Goal: Find contact information: Find contact information

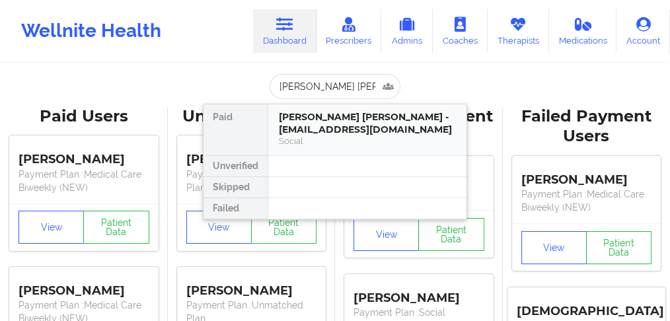
click at [309, 124] on div "[PERSON_NAME] [PERSON_NAME] - [EMAIL_ADDRESS][DOMAIN_NAME]" at bounding box center [367, 123] width 177 height 24
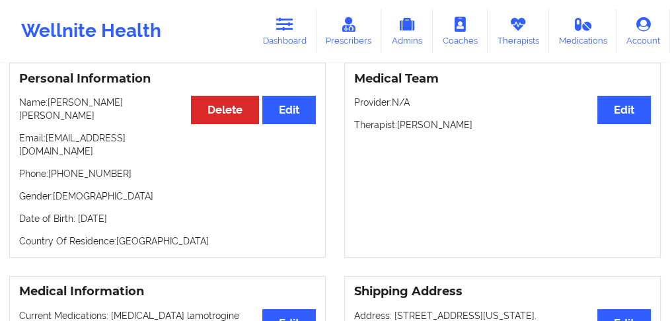
scroll to position [155, 0]
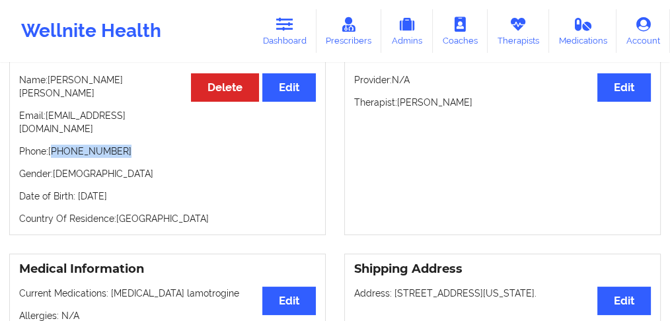
drag, startPoint x: 122, startPoint y: 111, endPoint x: 55, endPoint y: 112, distance: 66.7
click at [55, 145] on p "Phone: [PHONE_NUMBER]" at bounding box center [167, 151] width 297 height 13
copy p "[PHONE_NUMBER]"
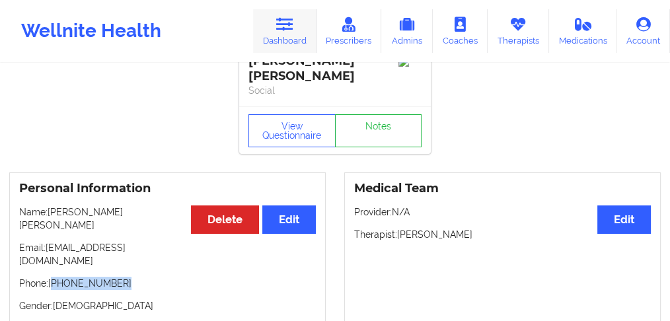
click at [287, 27] on icon at bounding box center [284, 24] width 17 height 15
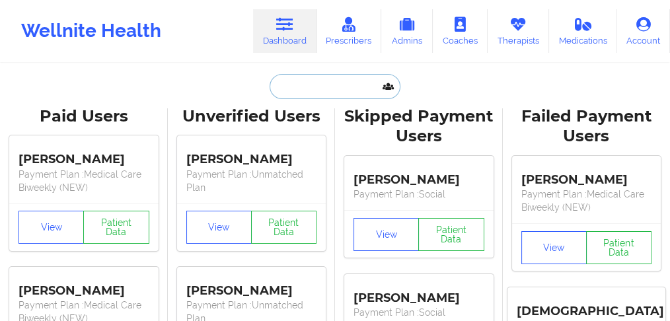
click at [286, 79] on input "text" at bounding box center [335, 86] width 131 height 25
click at [283, 34] on link "Dashboard" at bounding box center [284, 31] width 63 height 44
click at [288, 90] on input "e" at bounding box center [335, 86] width 131 height 25
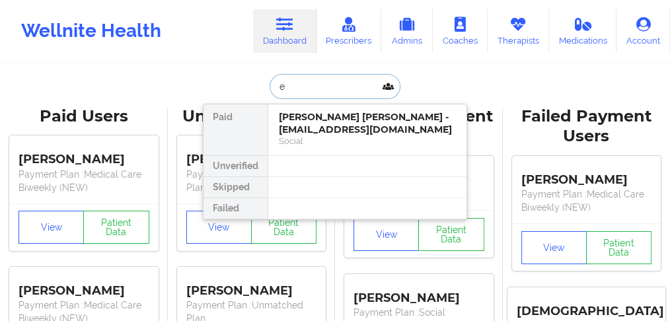
drag, startPoint x: 283, startPoint y: 89, endPoint x: 251, endPoint y: 83, distance: 32.2
click at [251, 83] on div "e Paid Cayla [PERSON_NAME] - [EMAIL_ADDRESS][DOMAIN_NAME] Social Unverified Ski…" at bounding box center [335, 86] width 264 height 25
paste input "[PERSON_NAME]"
type input "[PERSON_NAME]"
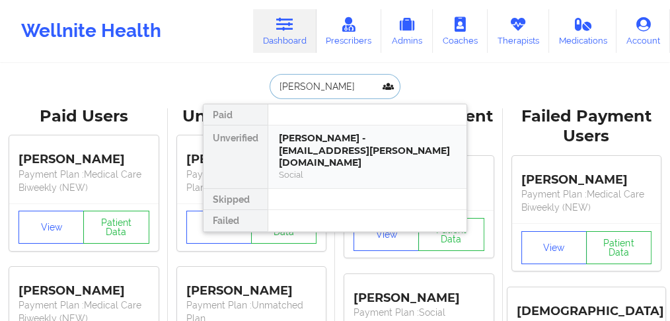
click at [326, 139] on div "[PERSON_NAME] - [EMAIL_ADDRESS][PERSON_NAME][DOMAIN_NAME]" at bounding box center [367, 150] width 177 height 37
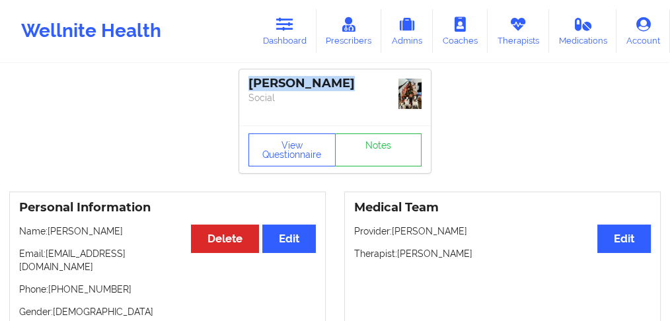
drag, startPoint x: 338, startPoint y: 77, endPoint x: 217, endPoint y: 77, distance: 120.9
click at [303, 27] on link "Dashboard" at bounding box center [284, 31] width 63 height 44
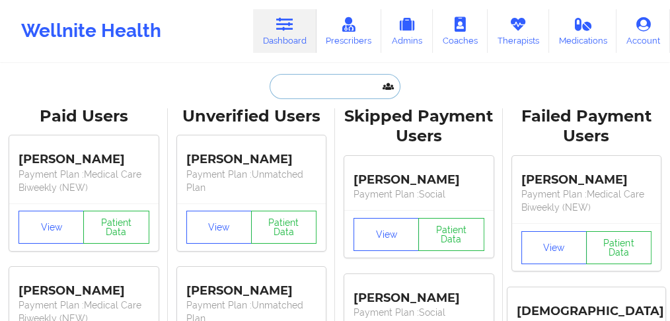
click at [301, 96] on input "text" at bounding box center [335, 86] width 131 height 25
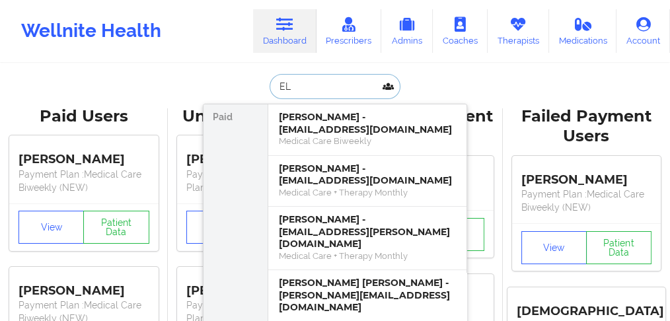
type input "E"
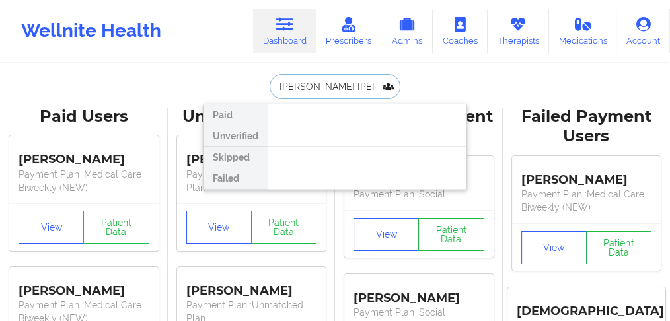
drag, startPoint x: 320, startPoint y: 85, endPoint x: 272, endPoint y: 84, distance: 48.3
click at [272, 84] on input "[PERSON_NAME] [PERSON_NAME]" at bounding box center [335, 86] width 131 height 25
click at [309, 89] on input "[PERSON_NAME] [PERSON_NAME]" at bounding box center [335, 86] width 131 height 25
drag, startPoint x: 318, startPoint y: 85, endPoint x: 252, endPoint y: 70, distance: 68.3
click at [252, 77] on div "[PERSON_NAME] [PERSON_NAME] Paid Unverified Skipped Failed" at bounding box center [335, 86] width 264 height 25
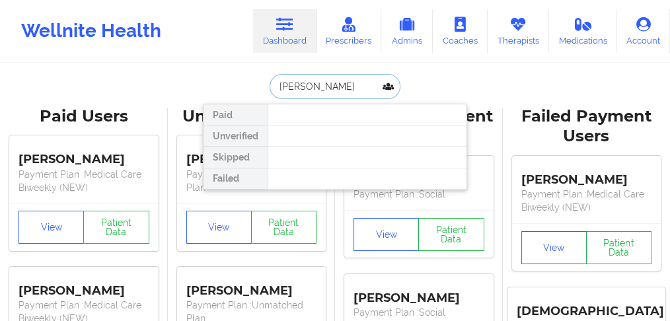
drag, startPoint x: 298, startPoint y: 85, endPoint x: 350, endPoint y: 80, distance: 51.8
click at [350, 80] on input "[PERSON_NAME]" at bounding box center [335, 86] width 131 height 25
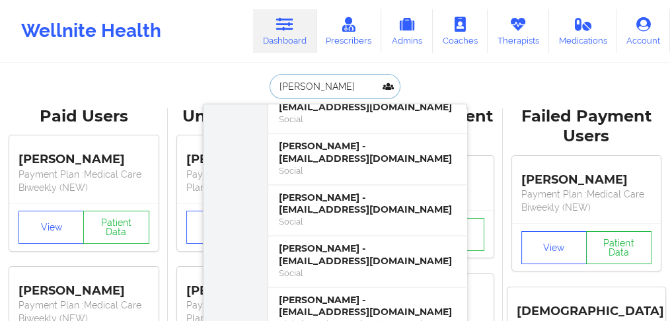
scroll to position [2070, 0]
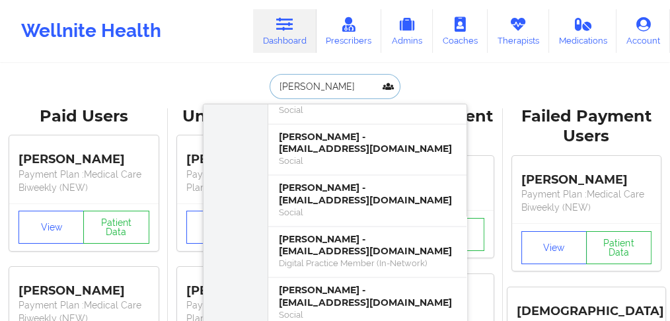
drag, startPoint x: 247, startPoint y: 79, endPoint x: 155, endPoint y: 77, distance: 92.5
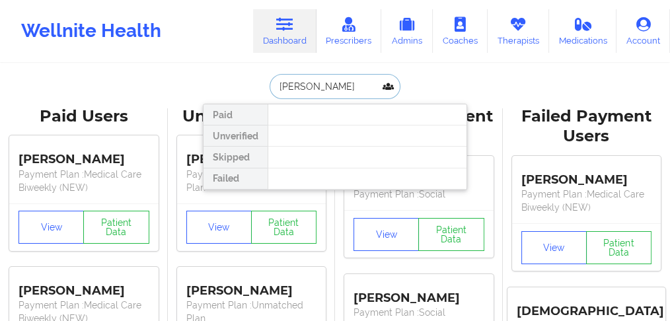
scroll to position [0, 0]
drag, startPoint x: 362, startPoint y: 92, endPoint x: 316, endPoint y: 89, distance: 46.3
click at [316, 89] on input "[PERSON_NAME]" at bounding box center [335, 86] width 131 height 25
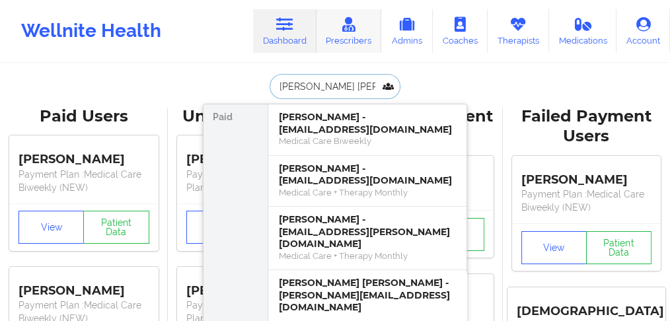
type input "[PERSON_NAME]"
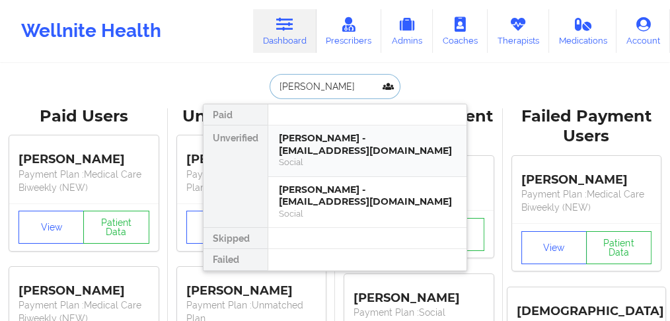
click at [338, 145] on div "[PERSON_NAME] - [EMAIL_ADDRESS][DOMAIN_NAME]" at bounding box center [367, 144] width 177 height 24
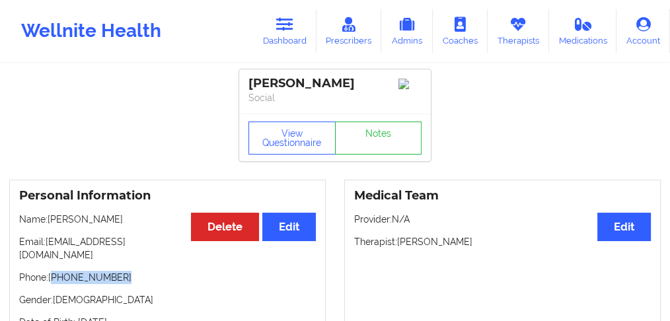
drag, startPoint x: 117, startPoint y: 267, endPoint x: 54, endPoint y: 271, distance: 62.9
click at [54, 271] on p "Phone: [PHONE_NUMBER]" at bounding box center [167, 277] width 297 height 13
copy p "[PHONE_NUMBER]"
